Goal: Check status: Check status

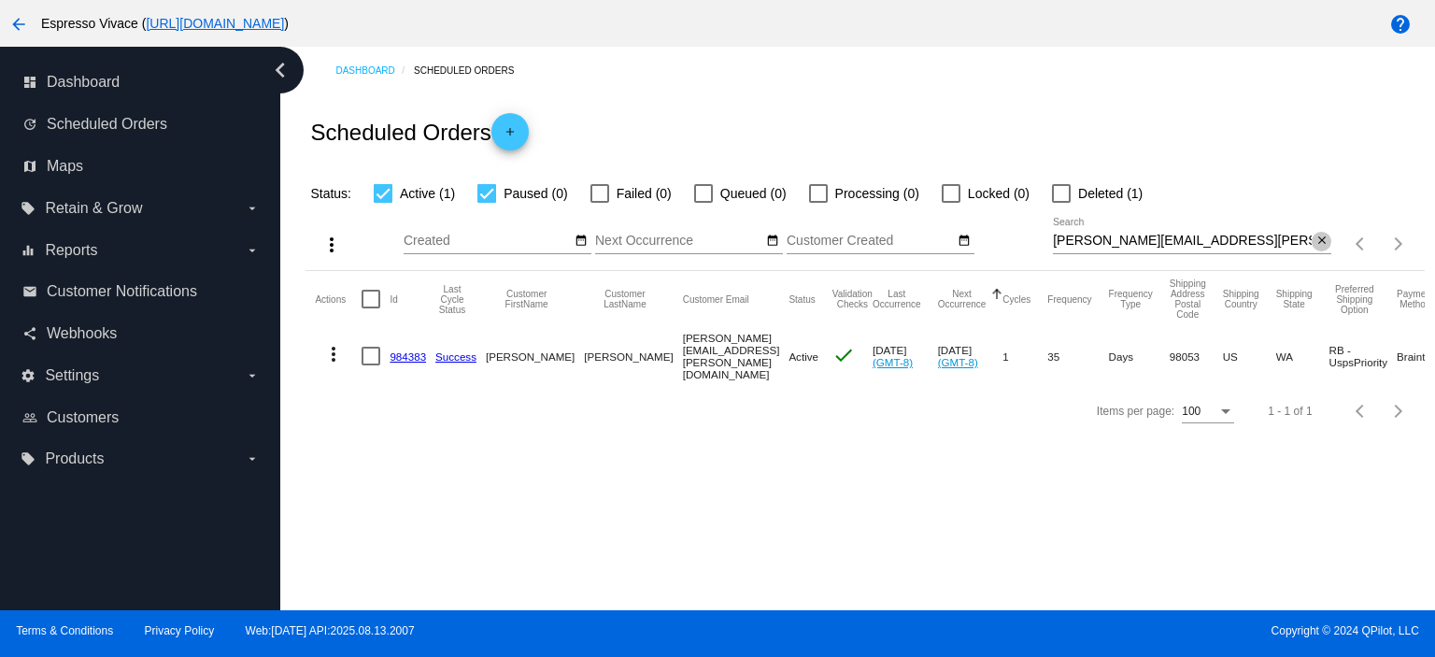
click at [1326, 235] on mat-icon "close" at bounding box center [1321, 240] width 13 height 15
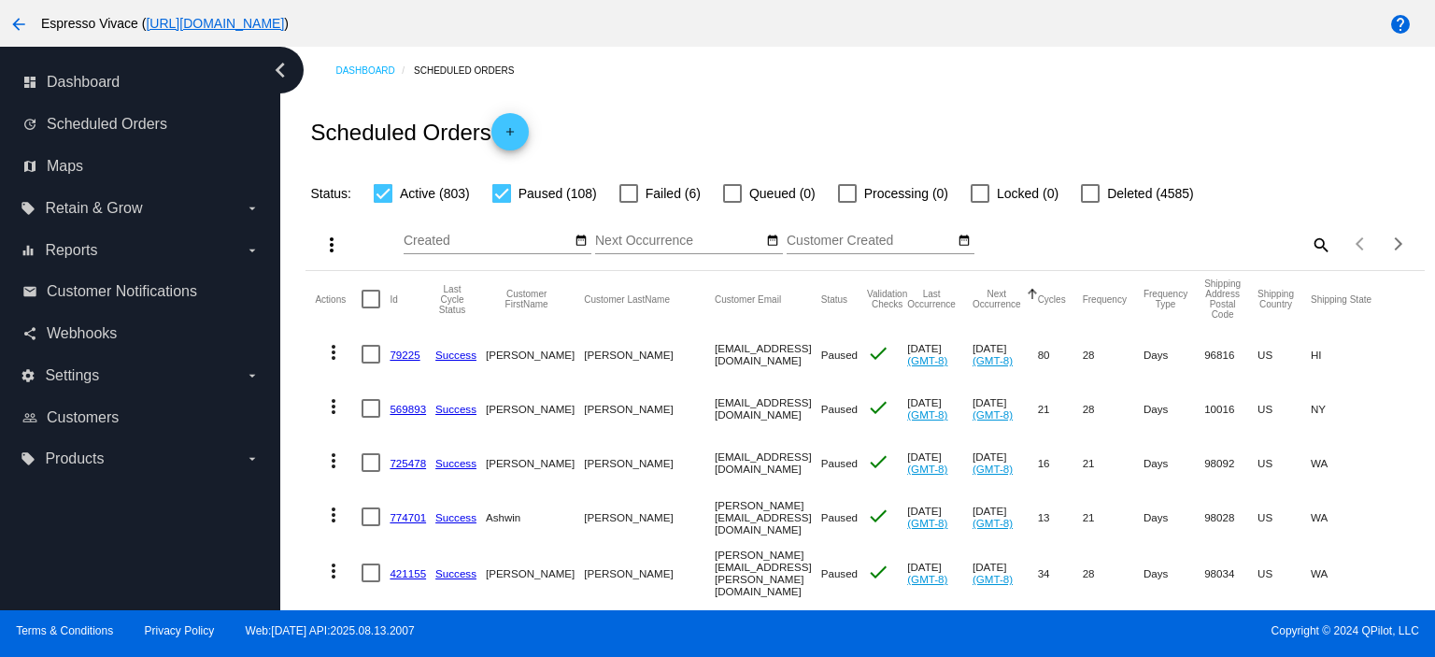
click at [1308, 242] on mat-icon "search" at bounding box center [1319, 244] width 22 height 29
click at [1077, 238] on input "Search" at bounding box center [1192, 240] width 278 height 15
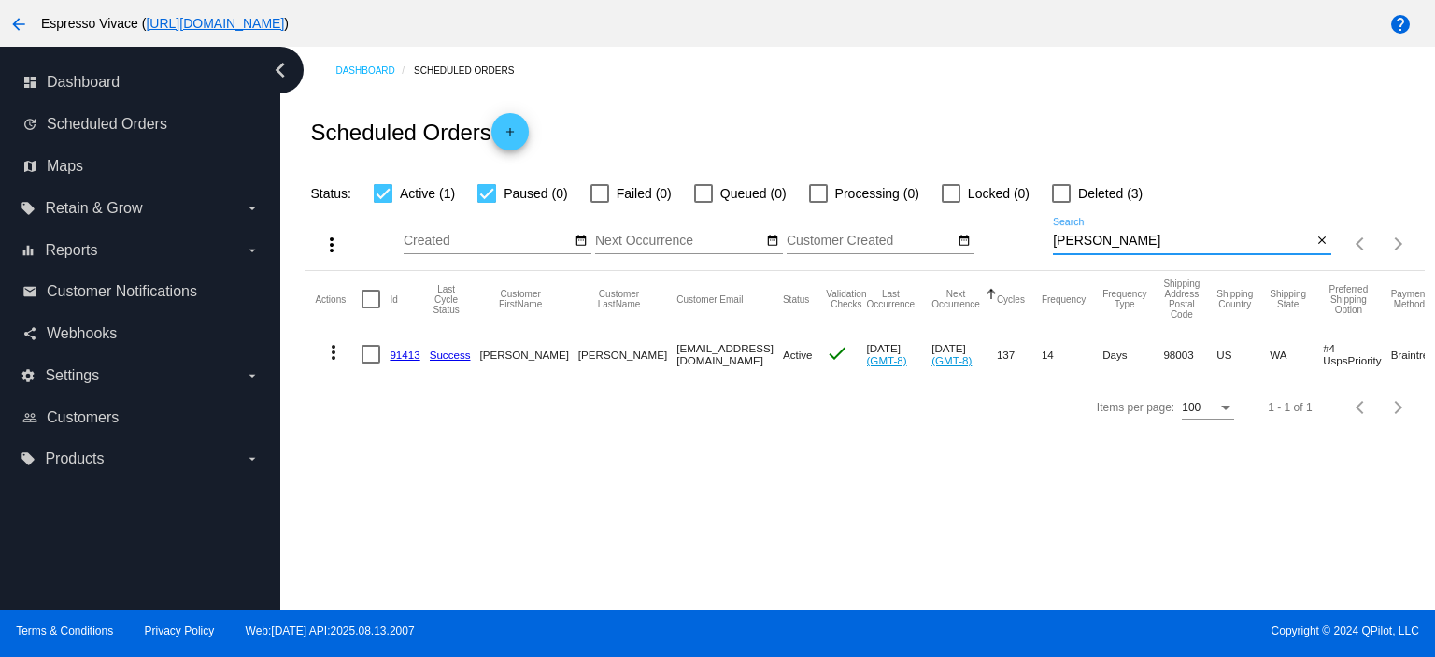
type input "[PERSON_NAME]"
drag, startPoint x: 400, startPoint y: 355, endPoint x: 430, endPoint y: 358, distance: 30.0
click at [402, 355] on link "91413" at bounding box center [404, 354] width 30 height 12
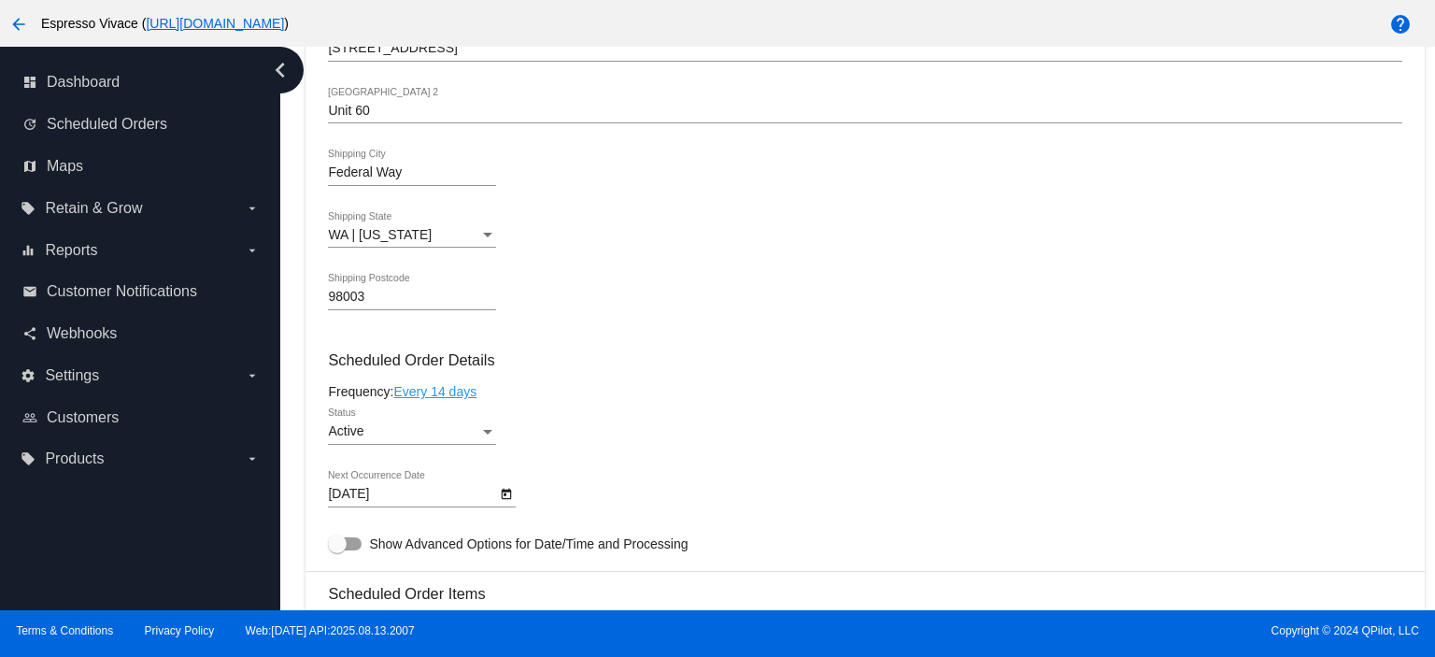
scroll to position [934, 0]
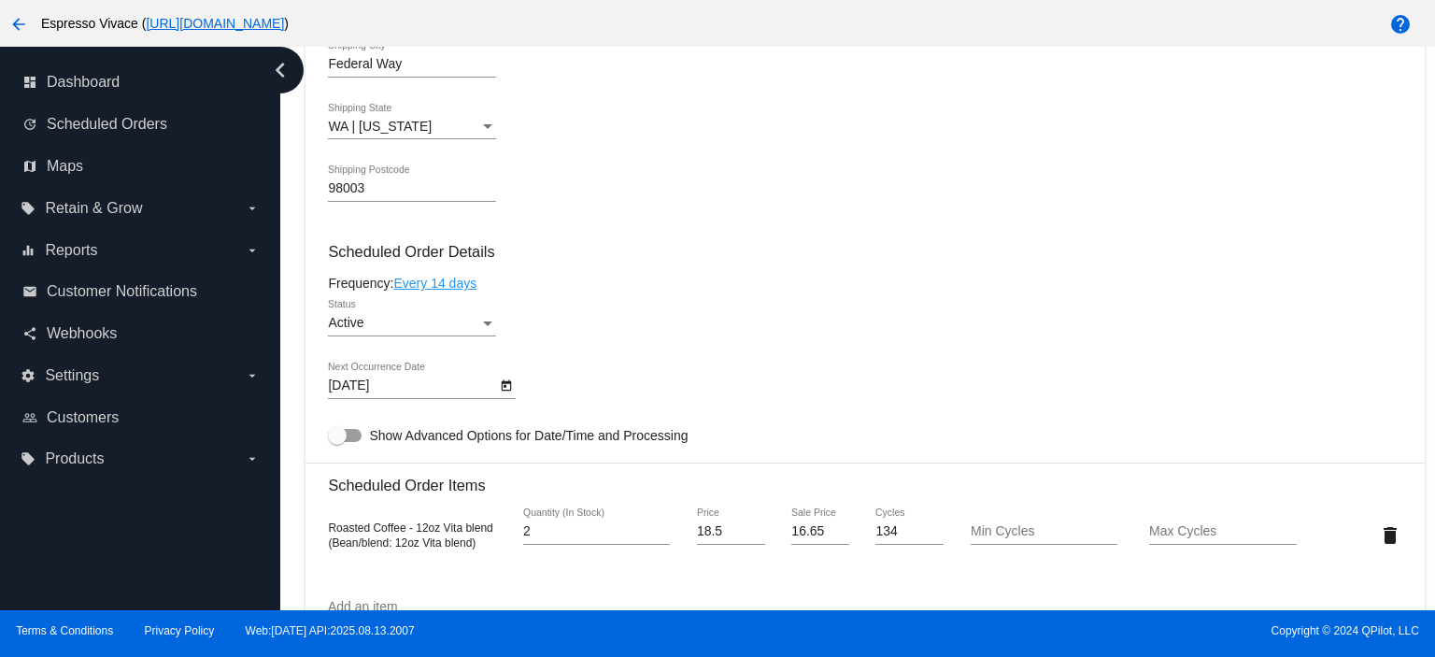
click at [508, 388] on icon "Open calendar" at bounding box center [507, 385] width 10 height 11
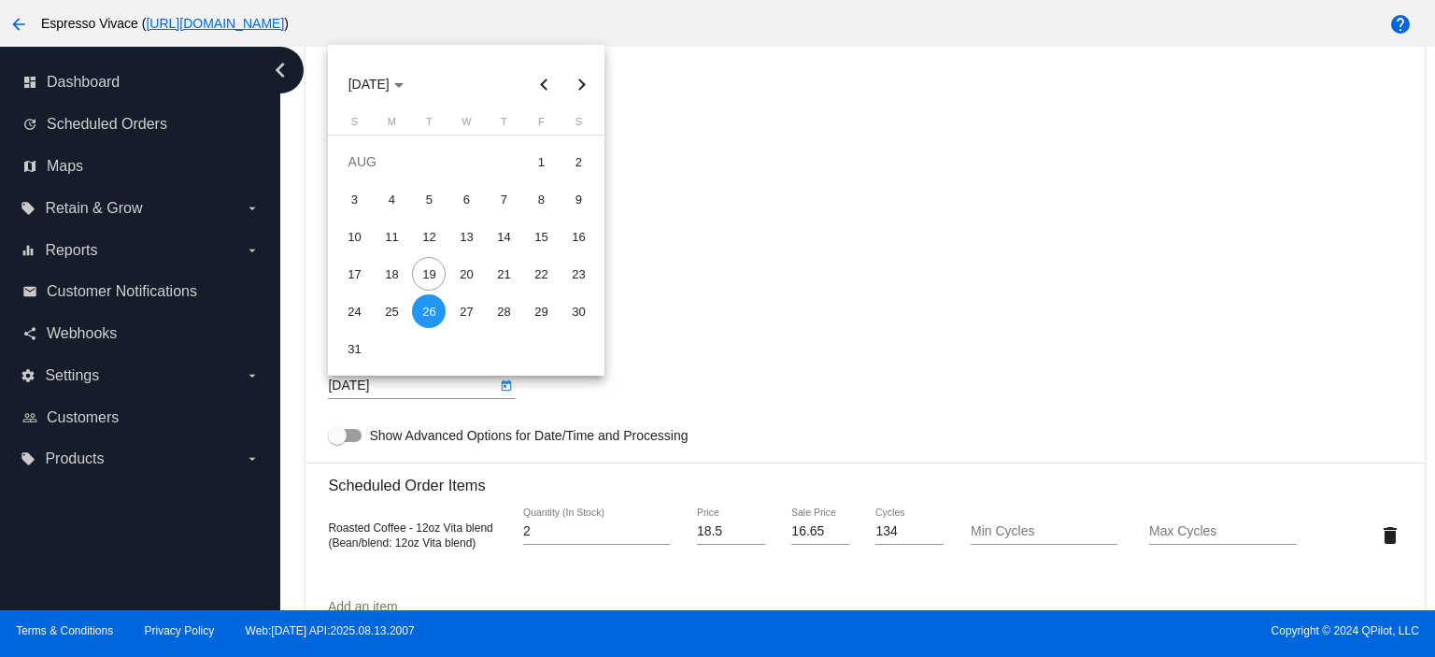
click at [576, 78] on button "Next month" at bounding box center [580, 83] width 37 height 37
click at [428, 233] on div "9" at bounding box center [429, 236] width 34 height 34
type input "[DATE]"
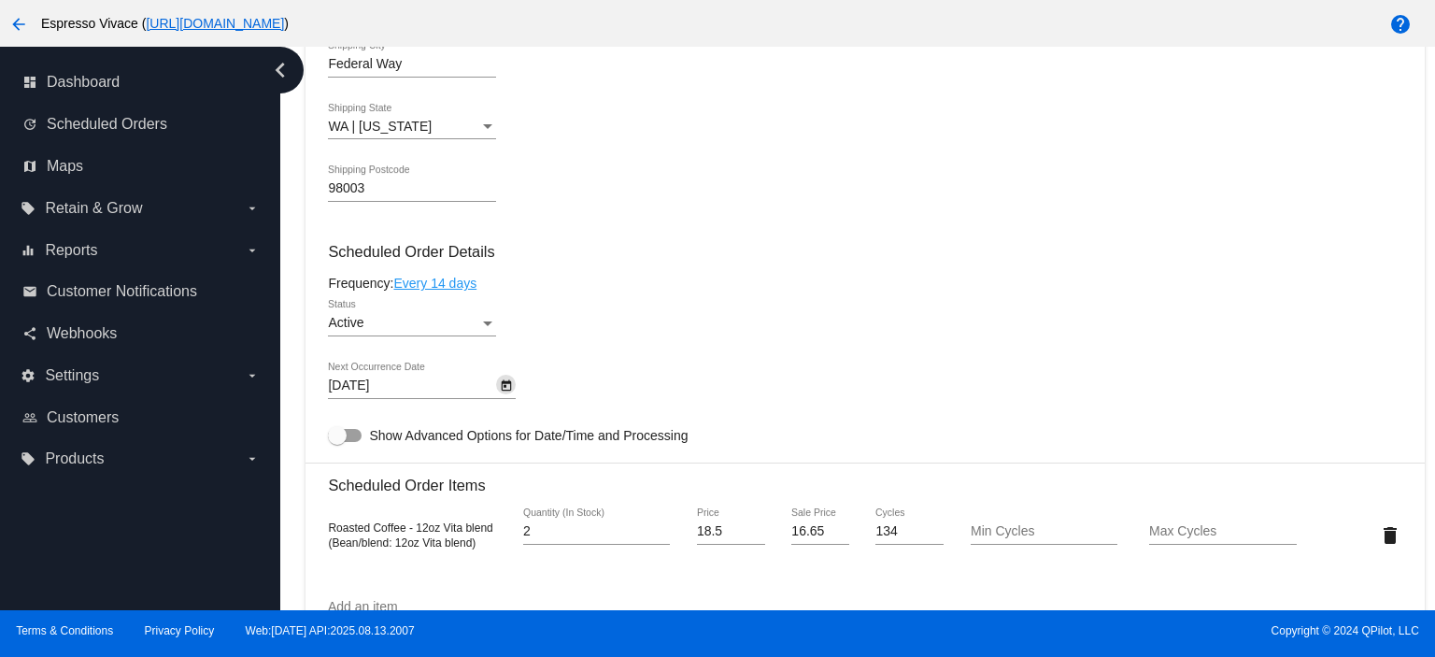
click at [487, 326] on div "Status" at bounding box center [487, 323] width 9 height 5
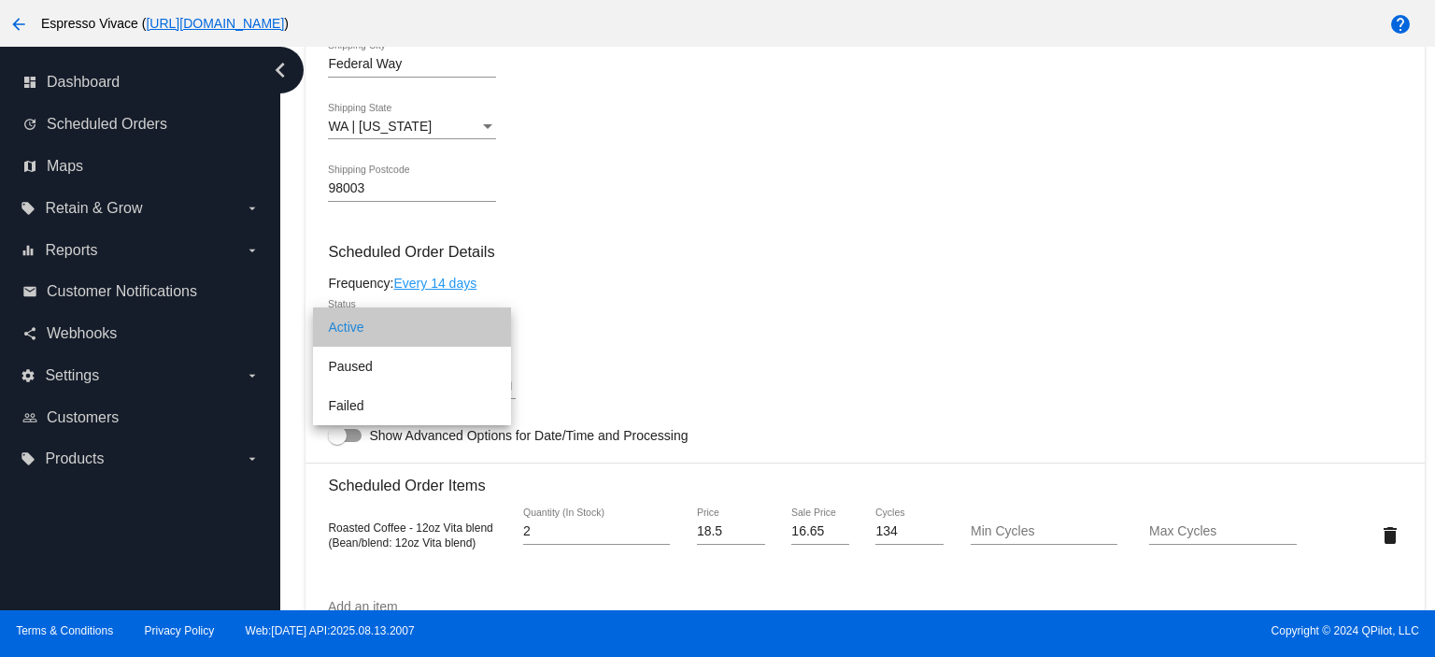
click at [487, 328] on span "Active" at bounding box center [412, 326] width 168 height 39
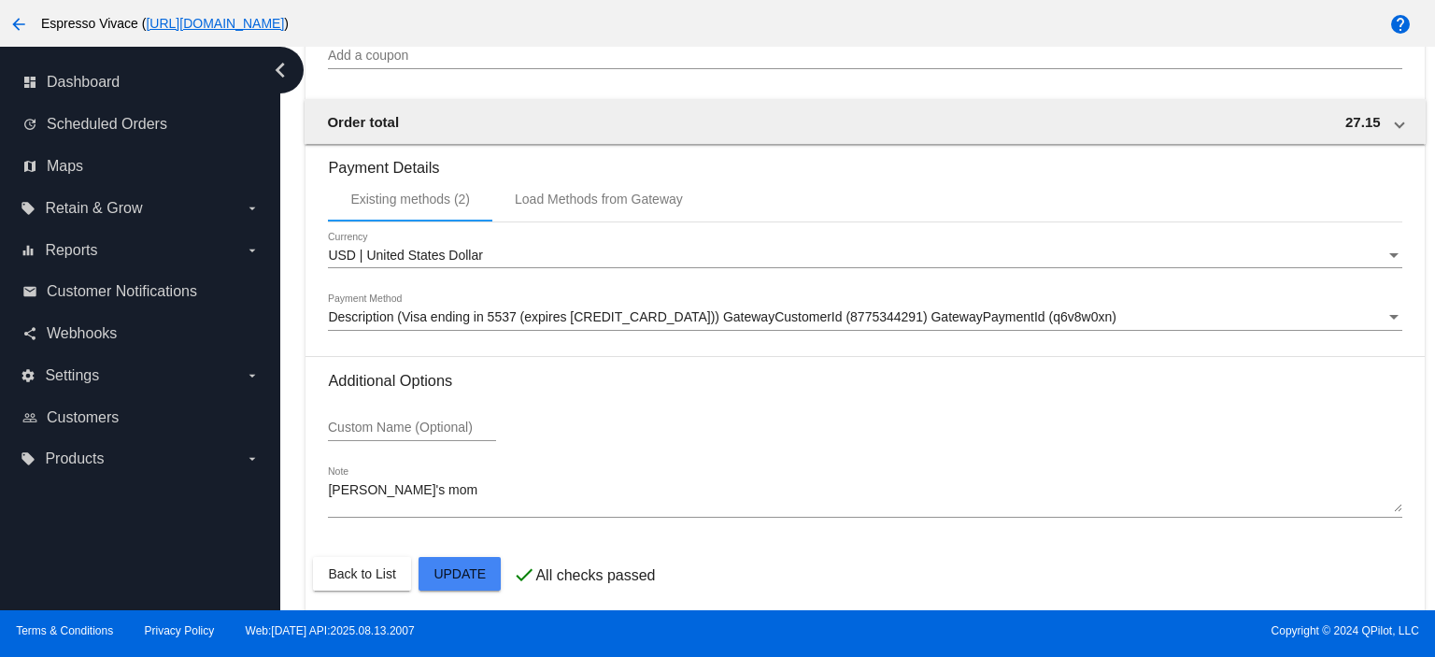
scroll to position [1819, 0]
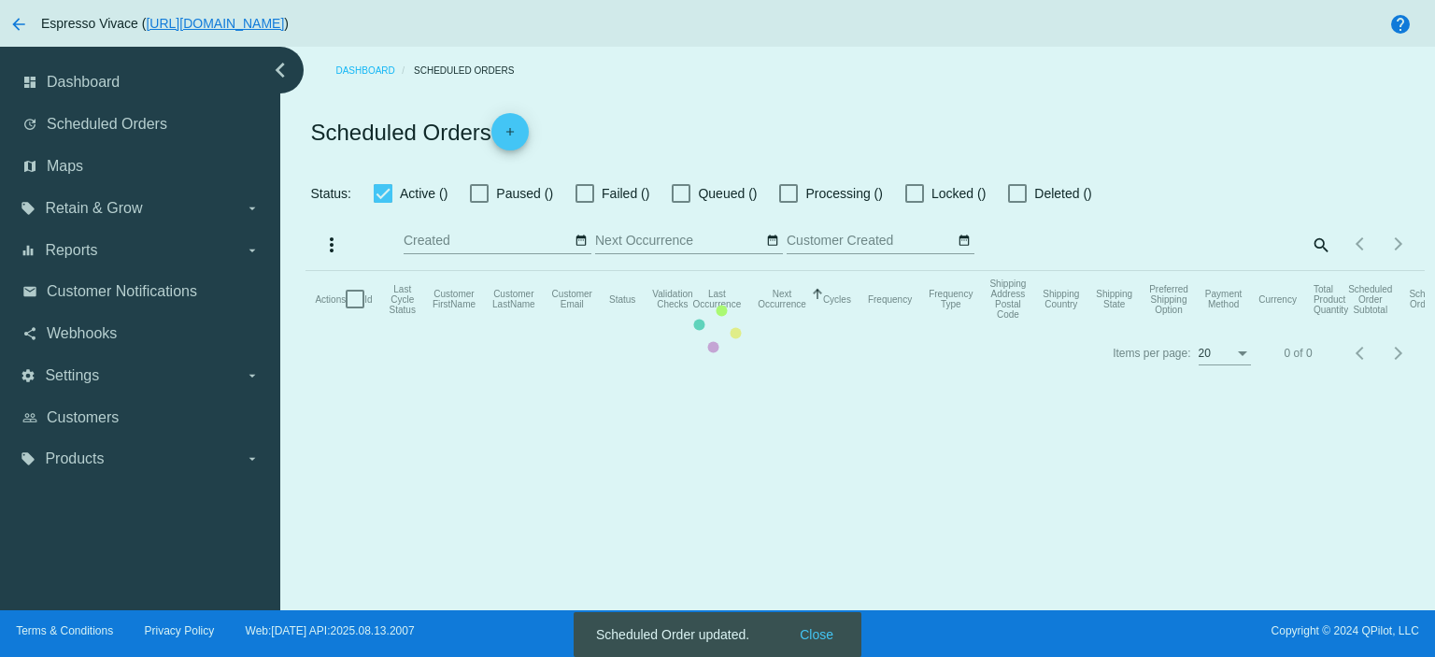
checkbox input "true"
